Goal: Information Seeking & Learning: Learn about a topic

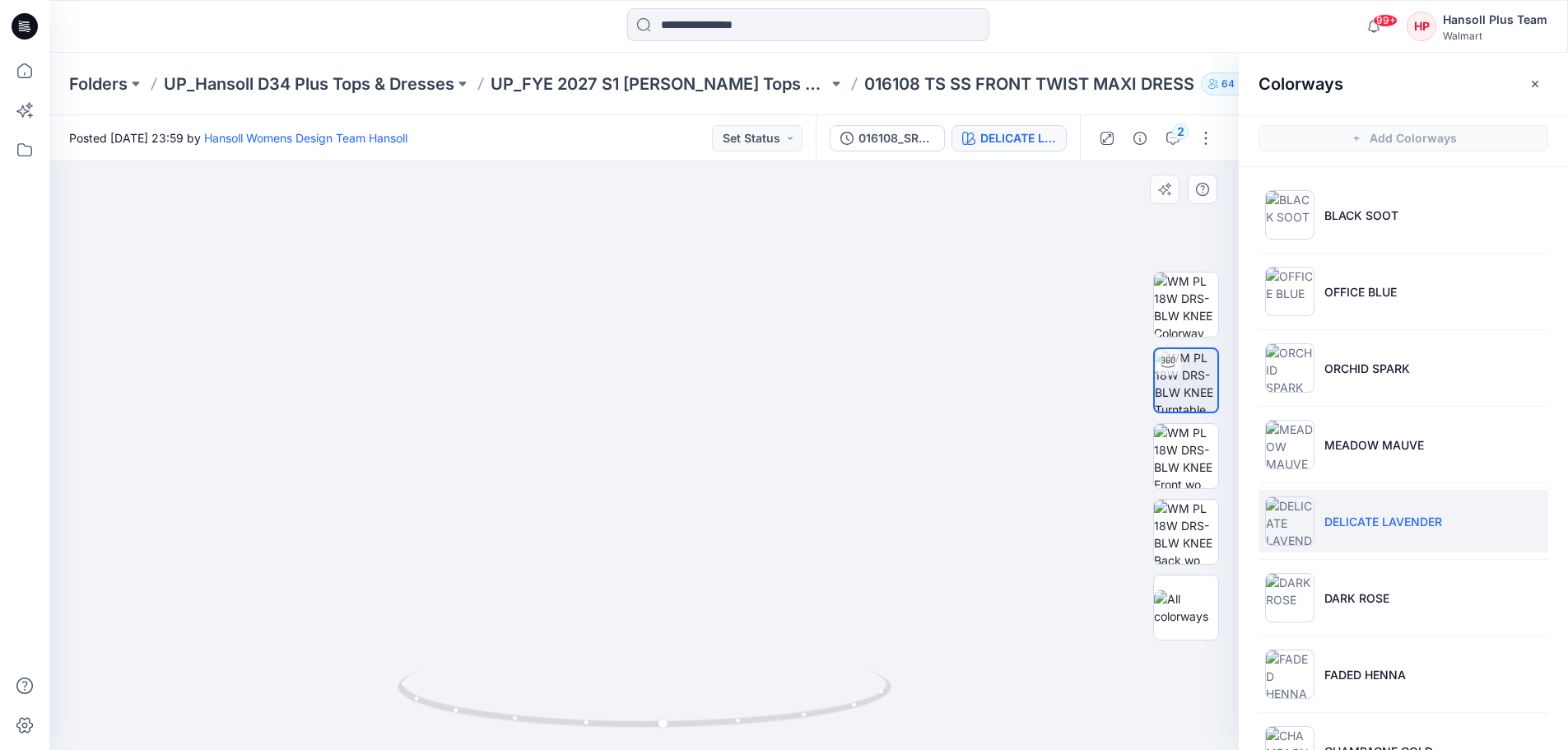
drag, startPoint x: 673, startPoint y: 358, endPoint x: 617, endPoint y: 358, distance: 56.0
click at [617, 358] on img at bounding box center [643, 421] width 746 height 657
drag, startPoint x: 720, startPoint y: 462, endPoint x: 633, endPoint y: 452, distance: 87.6
click at [633, 452] on img at bounding box center [643, 421] width 746 height 657
drag, startPoint x: 884, startPoint y: 625, endPoint x: 960, endPoint y: 643, distance: 78.1
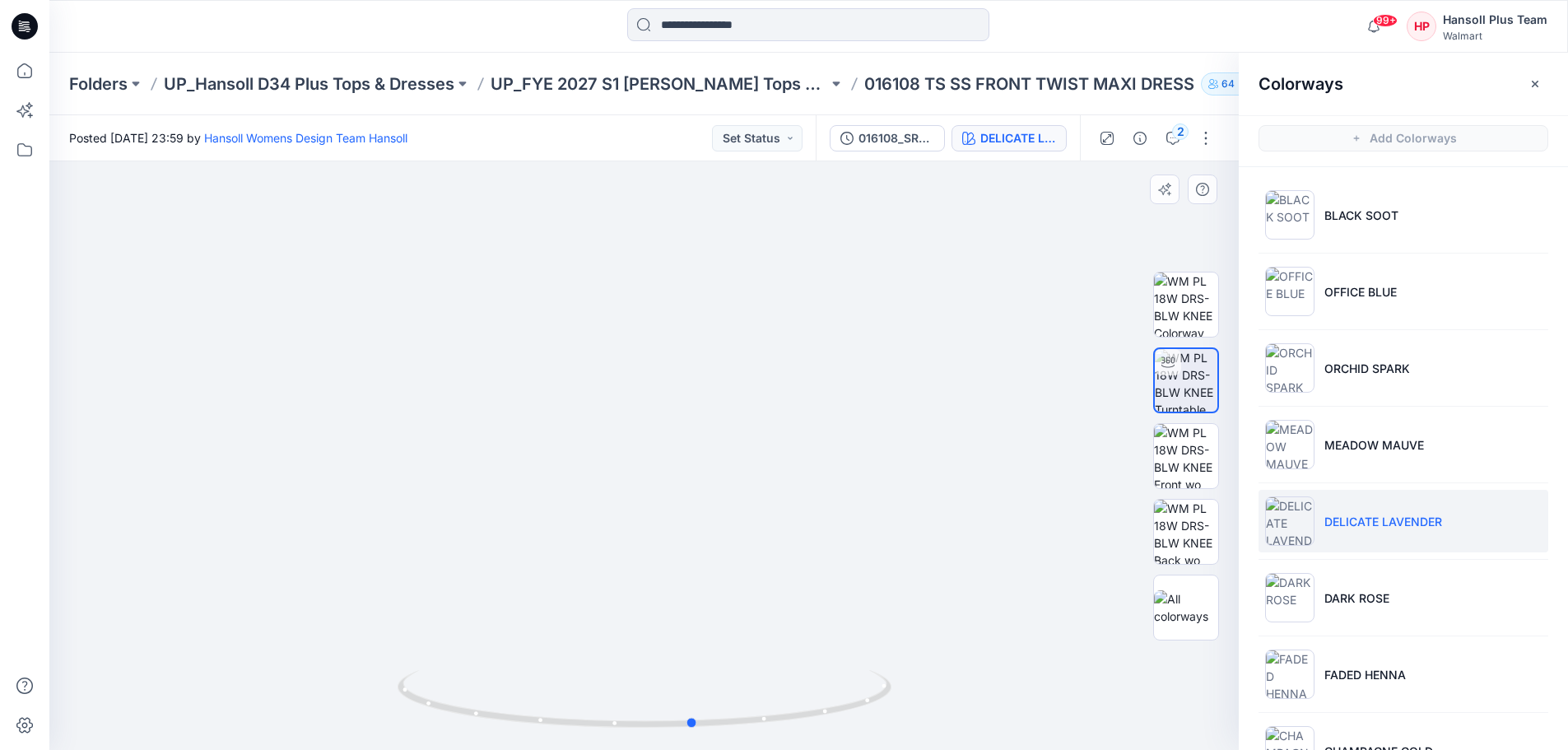
click at [960, 643] on div at bounding box center [644, 455] width 1189 height 588
click at [1310, 462] on img at bounding box center [1290, 445] width 50 height 50
click at [1292, 597] on img at bounding box center [1290, 598] width 50 height 50
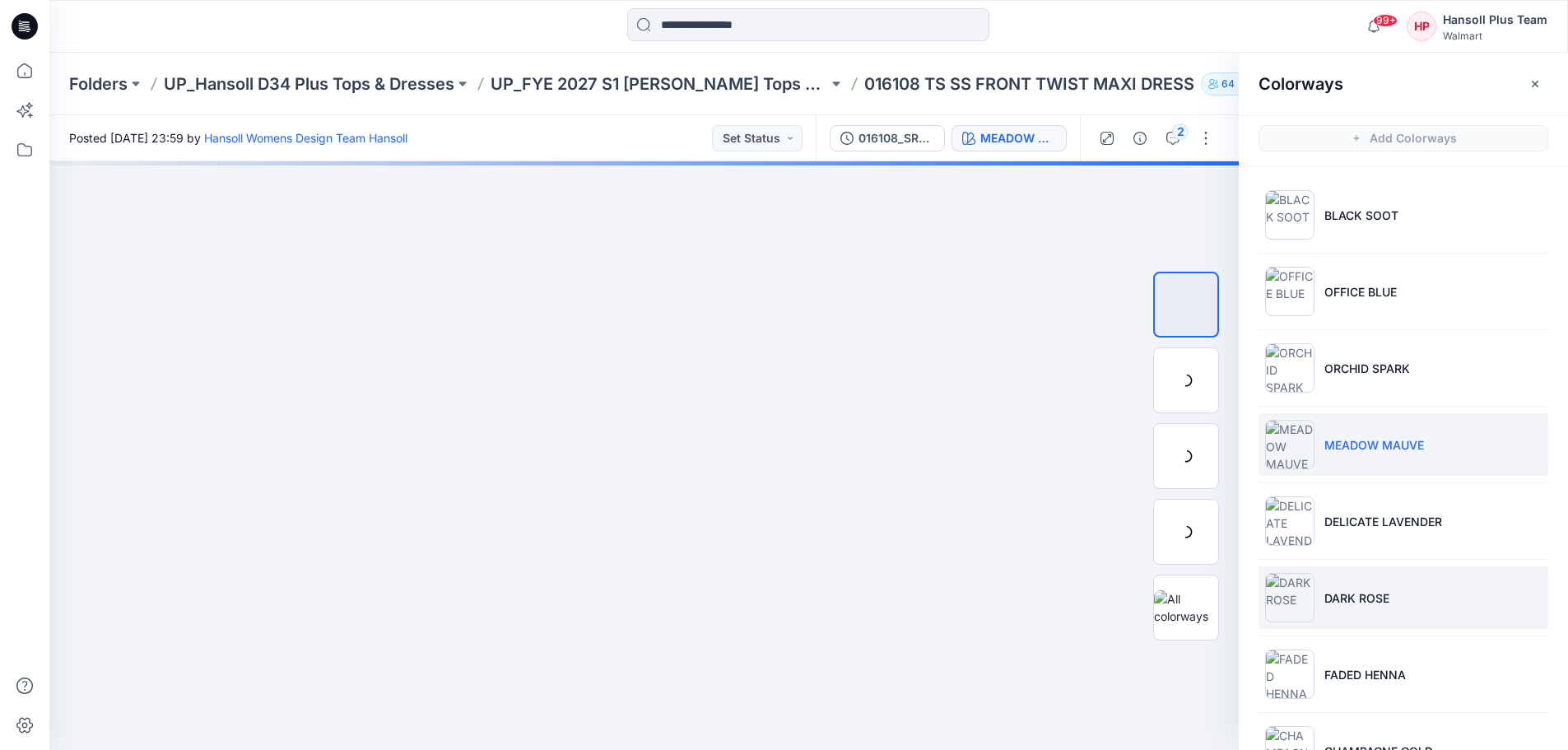
click at [1303, 587] on img at bounding box center [1290, 598] width 50 height 50
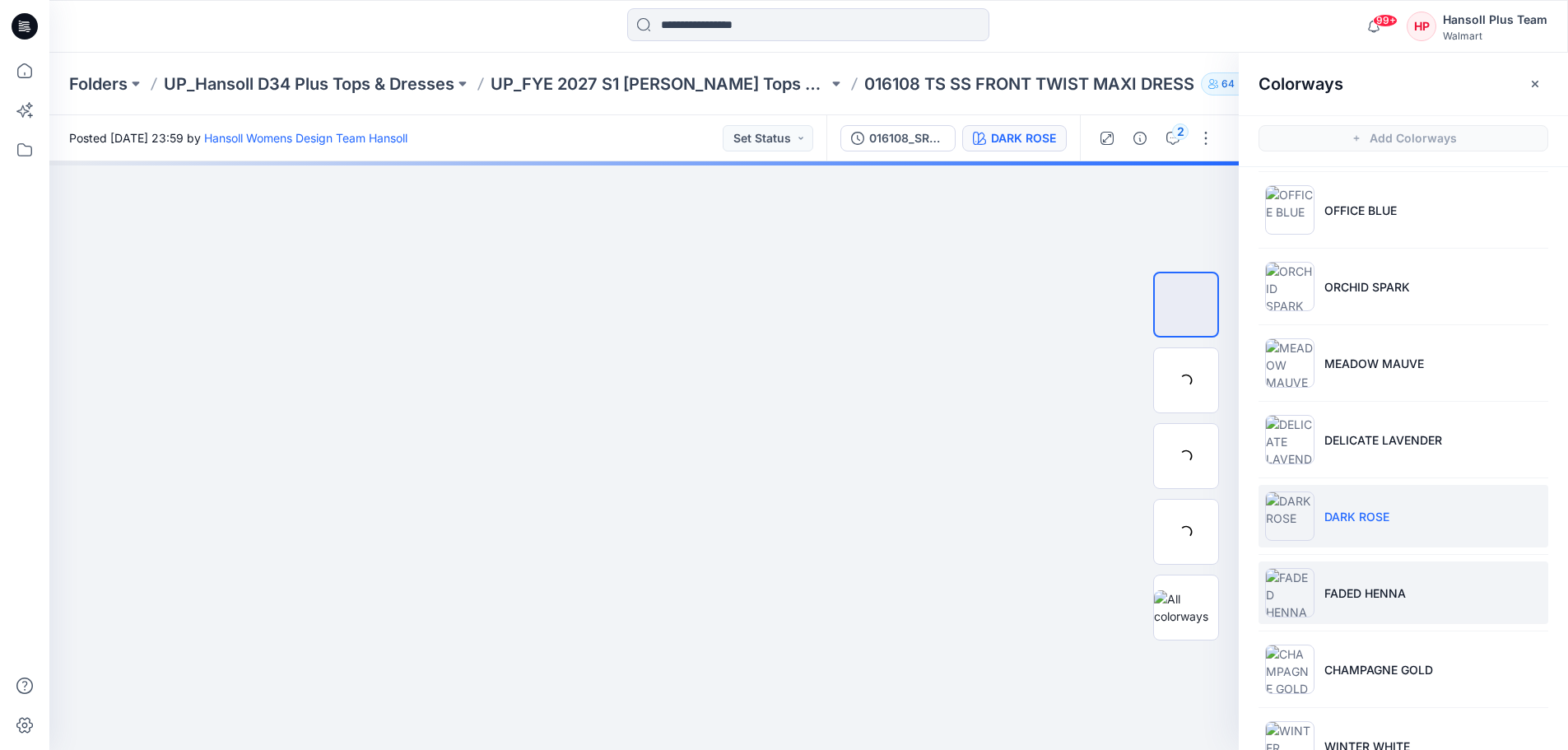
scroll to position [82, 0]
click at [1273, 595] on img at bounding box center [1290, 592] width 50 height 50
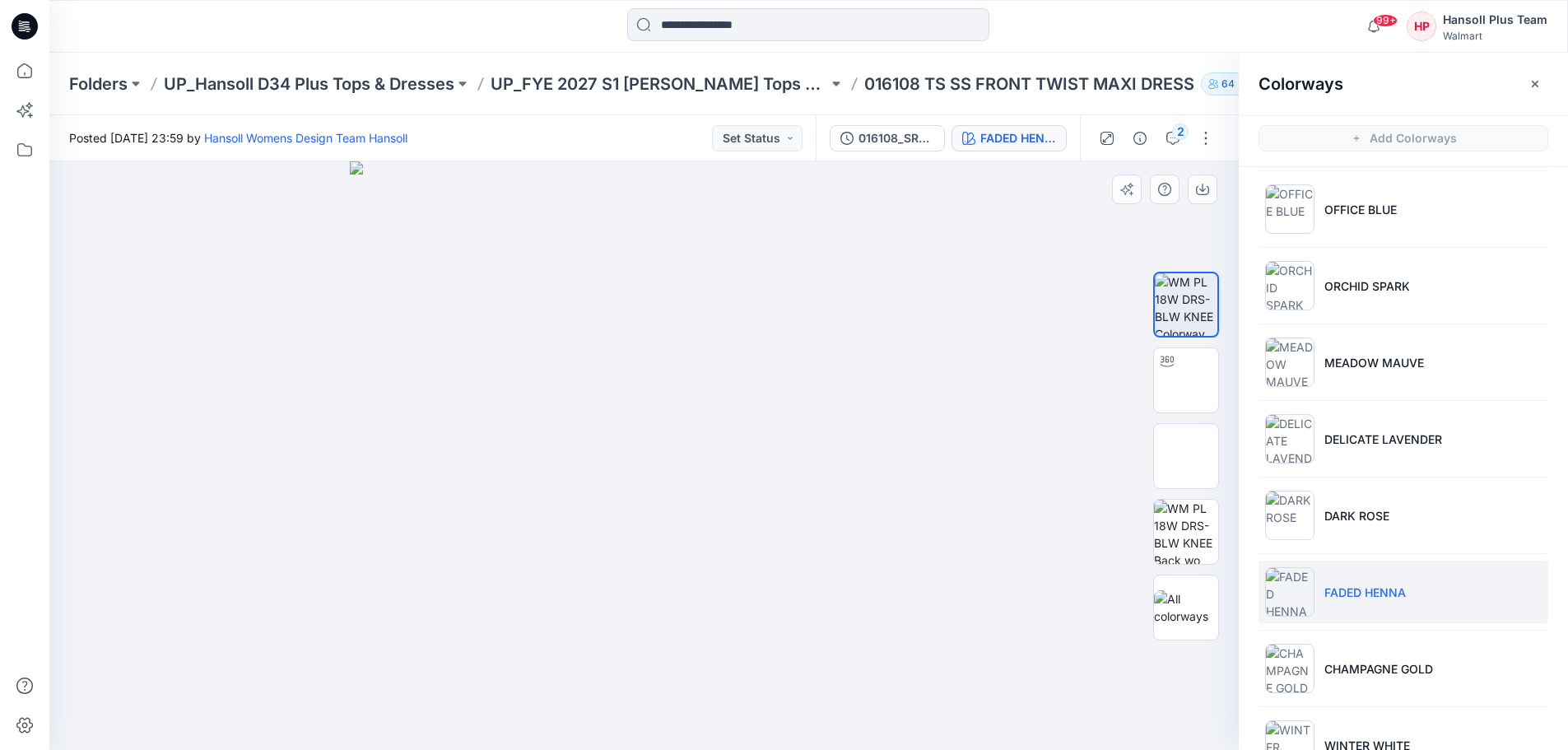
drag, startPoint x: 607, startPoint y: 416, endPoint x: 539, endPoint y: 428, distance: 69.1
drag, startPoint x: 629, startPoint y: 514, endPoint x: 754, endPoint y: 515, distance: 125.0
click at [754, 515] on img at bounding box center [643, 455] width 588 height 588
drag, startPoint x: 683, startPoint y: 527, endPoint x: 558, endPoint y: 534, distance: 125.2
click at [558, 534] on img at bounding box center [643, 455] width 588 height 588
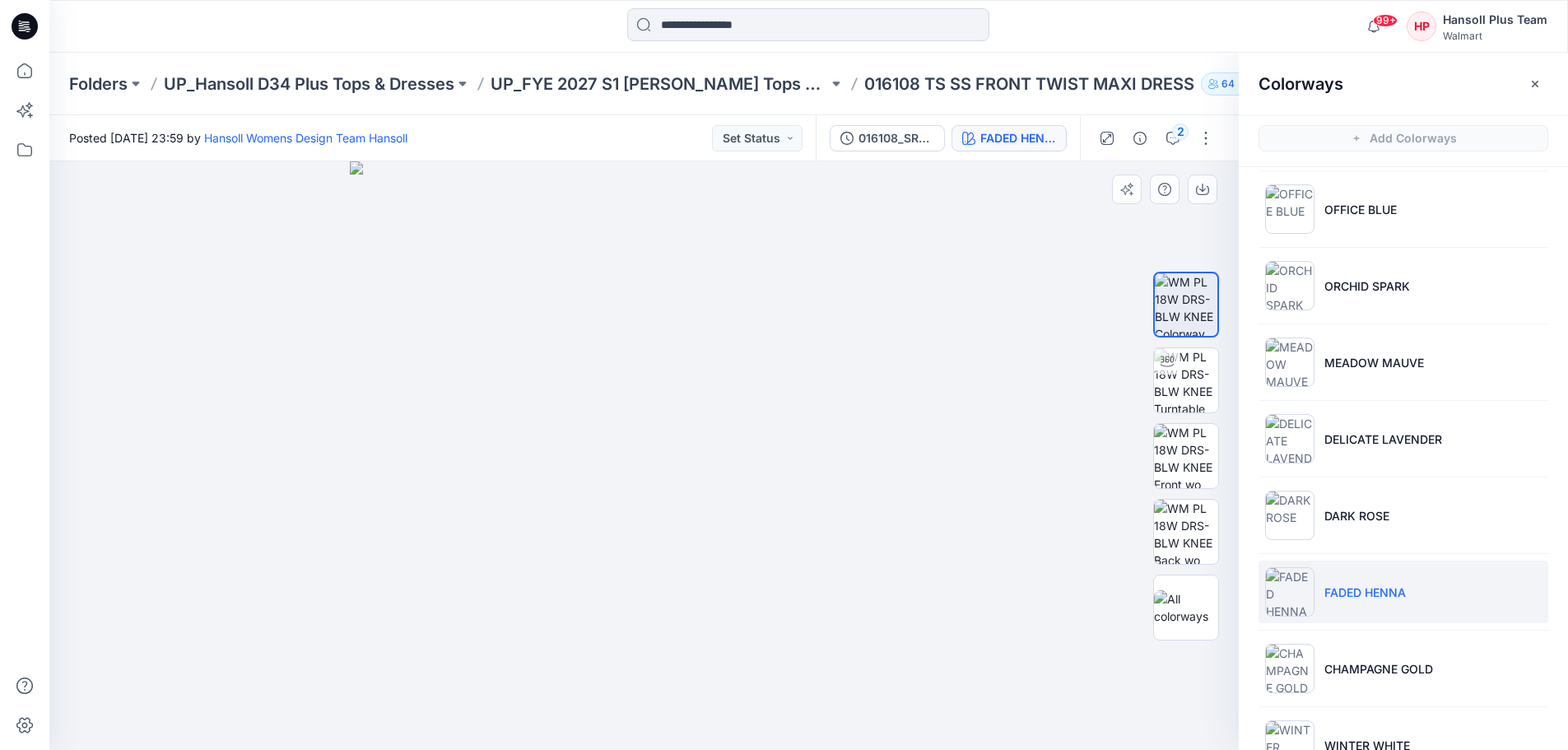
drag, startPoint x: 651, startPoint y: 400, endPoint x: 568, endPoint y: 447, distance: 95.4
click at [568, 447] on img at bounding box center [643, 455] width 588 height 588
drag, startPoint x: 641, startPoint y: 396, endPoint x: 773, endPoint y: 436, distance: 137.9
click at [1194, 364] on img at bounding box center [1186, 380] width 64 height 64
